Goal: Transaction & Acquisition: Subscribe to service/newsletter

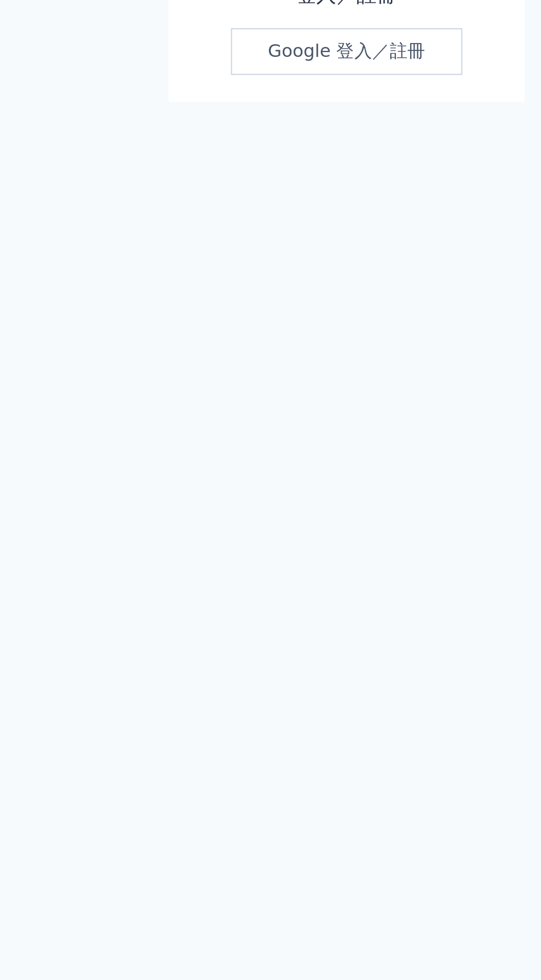
scroll to position [94, 0]
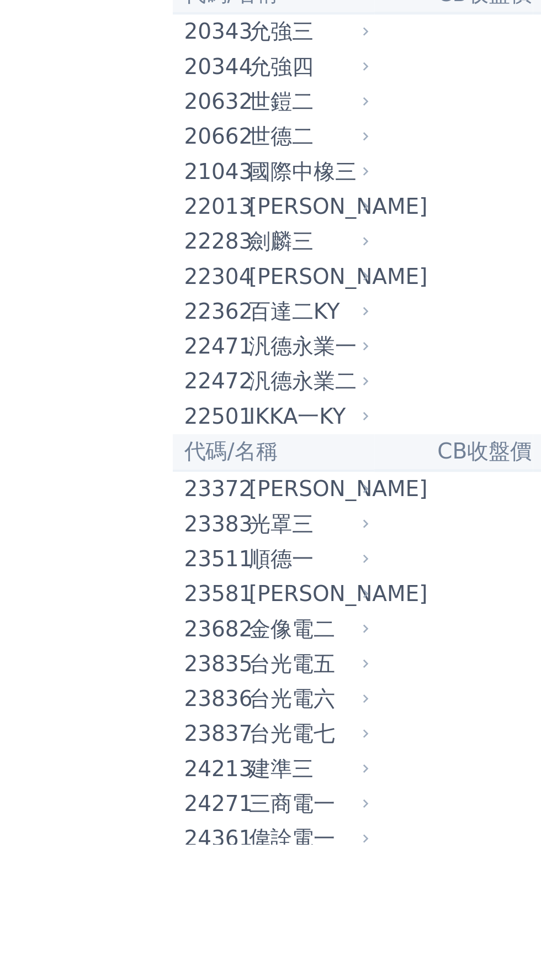
scroll to position [38, 0]
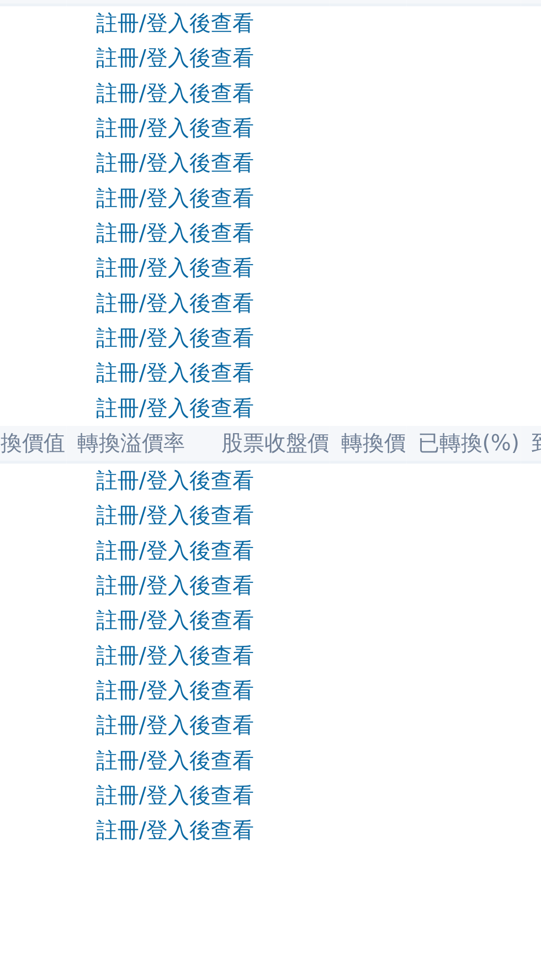
click at [322, 850] on link "註冊/登入後查看" at bounding box center [330, 845] width 65 height 10
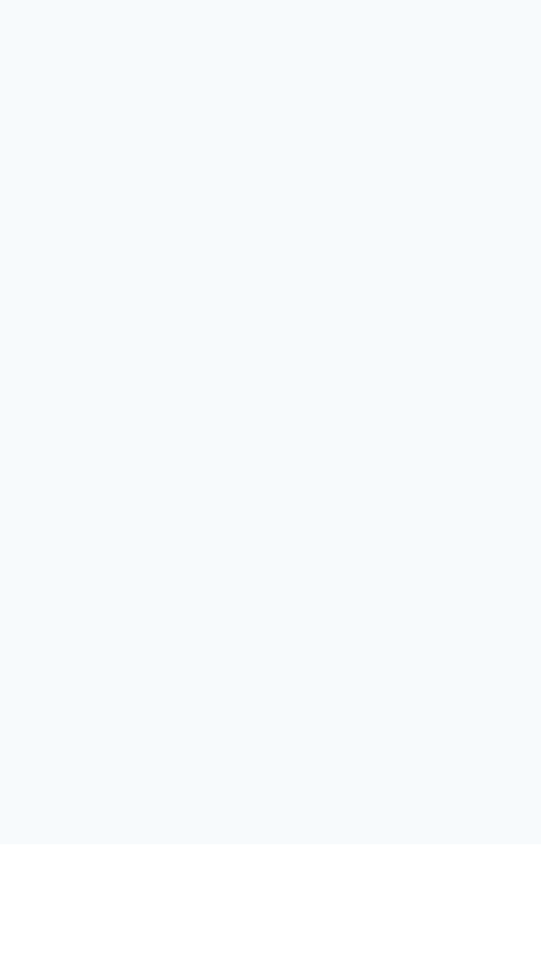
click at [297, 882] on div "可轉債列表 財務數據 可轉債列表 財務數據 登入／註冊 登入／註冊 登入／註冊 Google 登入／註冊" at bounding box center [270, 490] width 541 height 980
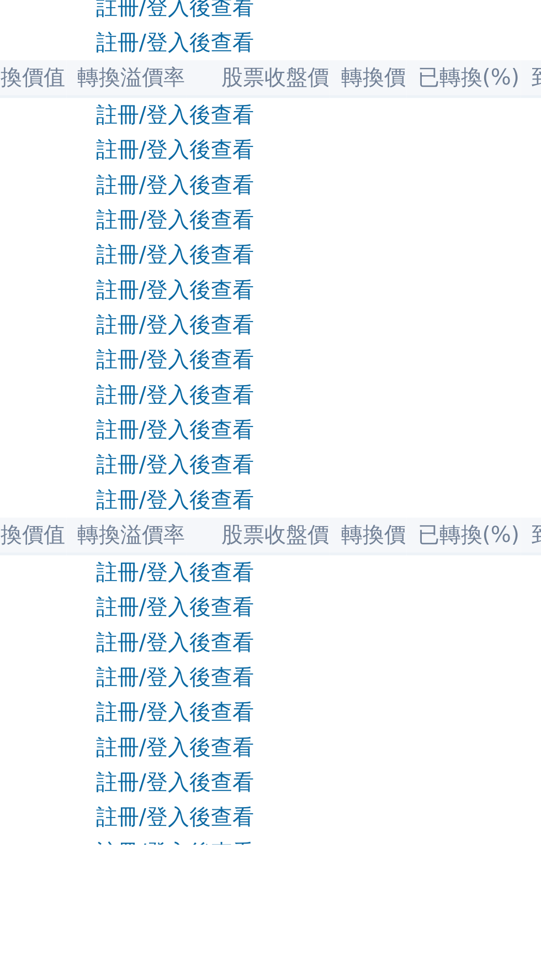
scroll to position [38, 0]
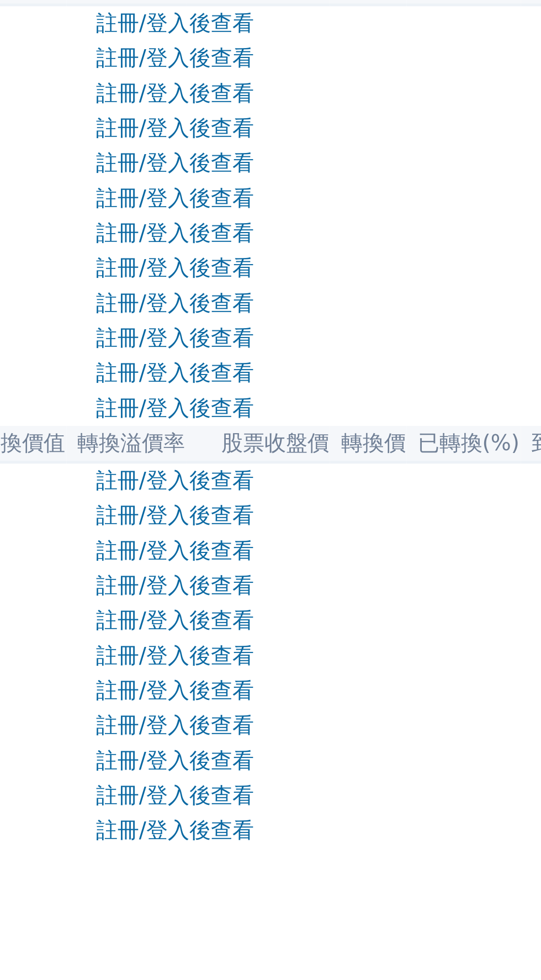
click at [302, 836] on link "註冊/登入後查看" at bounding box center [330, 830] width 65 height 10
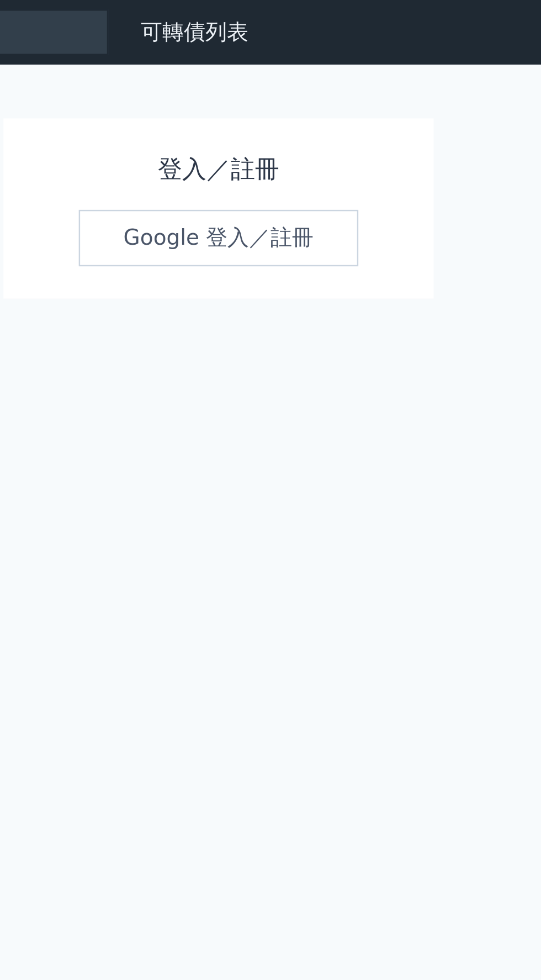
click at [293, 91] on link "Google 登入／註冊" at bounding box center [270, 97] width 115 height 23
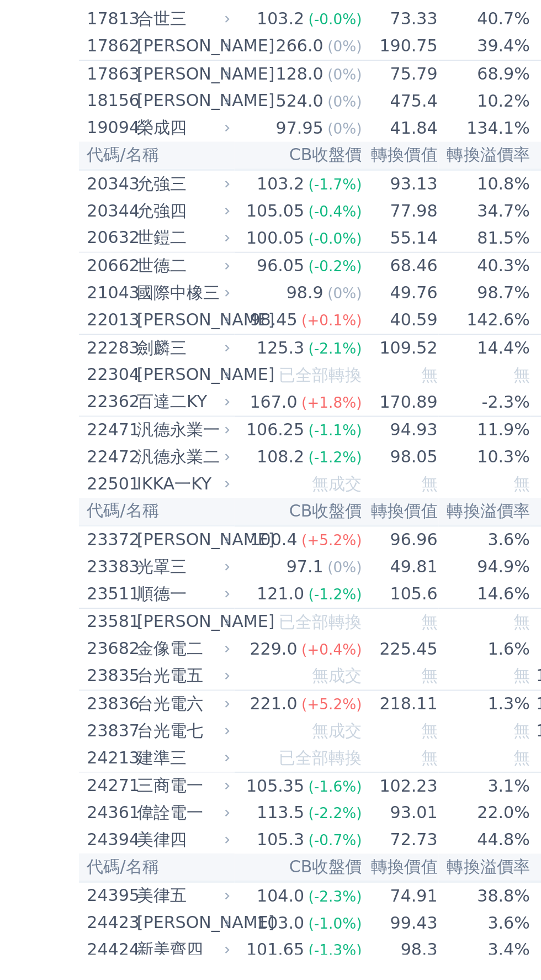
scroll to position [0, 7]
